Goal: Book appointment/travel/reservation

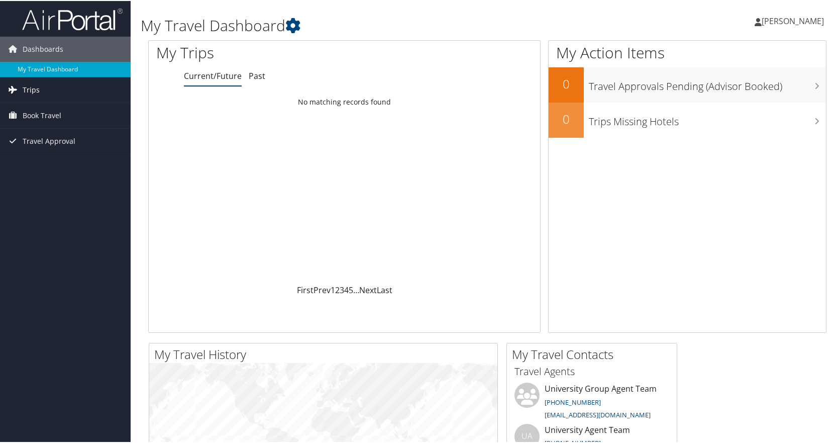
click at [60, 92] on link "Trips" at bounding box center [65, 88] width 131 height 25
click at [71, 111] on link "Current/Future Trips" at bounding box center [65, 108] width 131 height 15
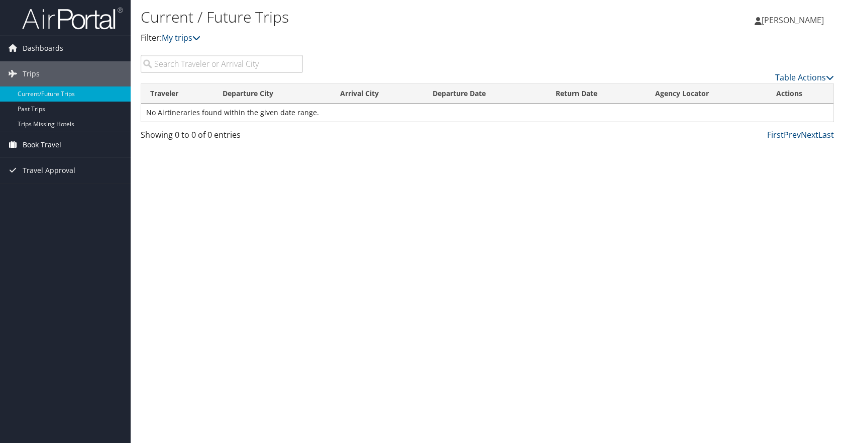
click at [59, 146] on span "Book Travel" at bounding box center [42, 144] width 39 height 25
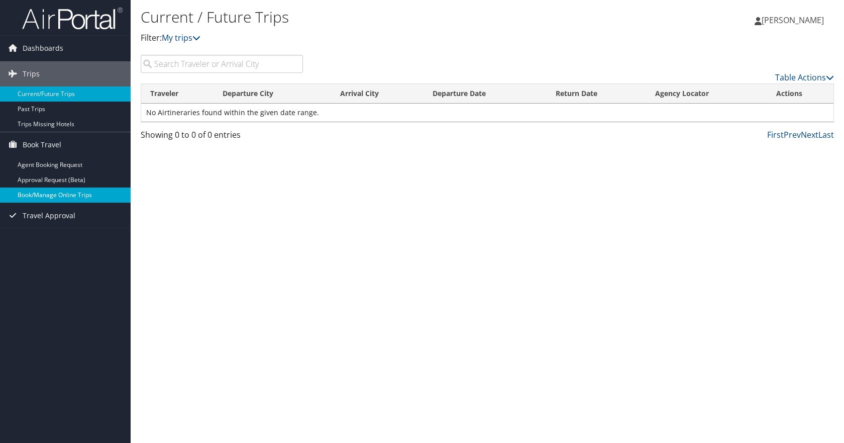
click at [88, 197] on link "Book/Manage Online Trips" at bounding box center [65, 194] width 131 height 15
